Goal: Navigation & Orientation: Find specific page/section

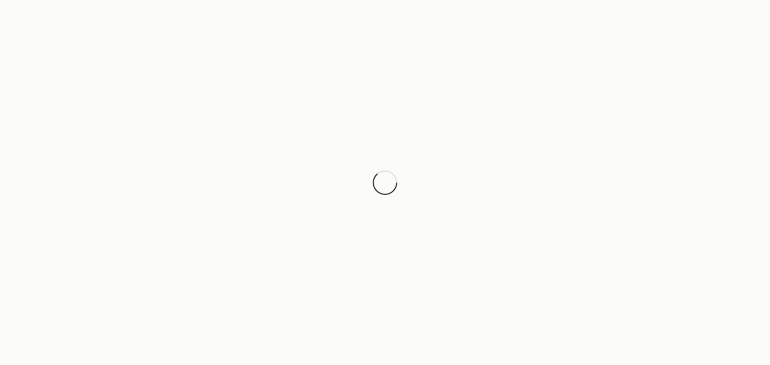
drag, startPoint x: 578, startPoint y: 0, endPoint x: 188, endPoint y: 177, distance: 428.2
click at [188, 177] on div at bounding box center [385, 182] width 770 height 365
